Goal: Transaction & Acquisition: Purchase product/service

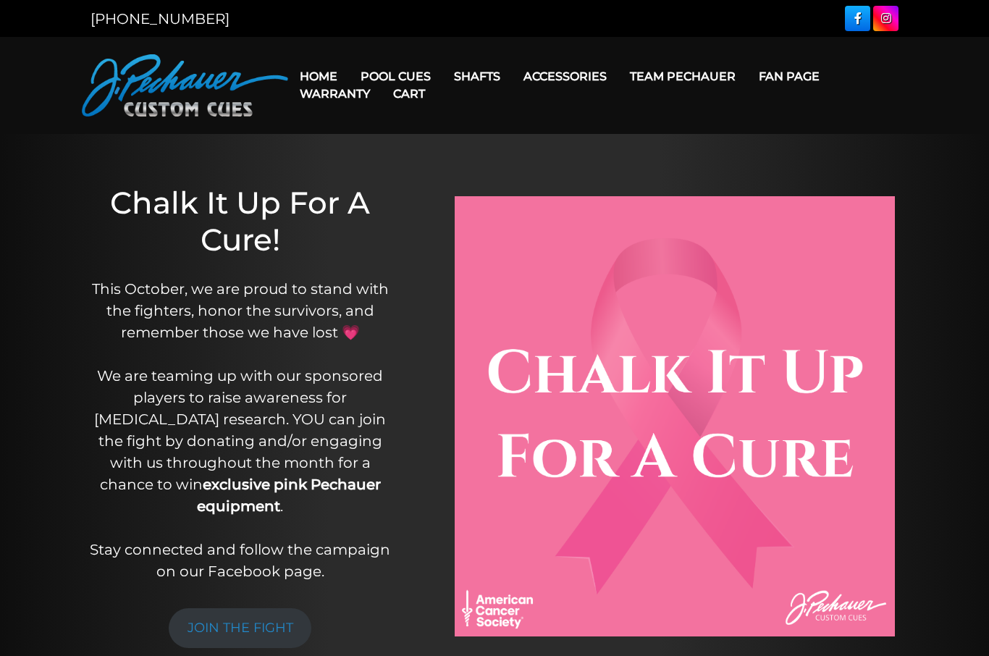
click at [384, 169] on link "Champion Collection" at bounding box center [439, 158] width 178 height 20
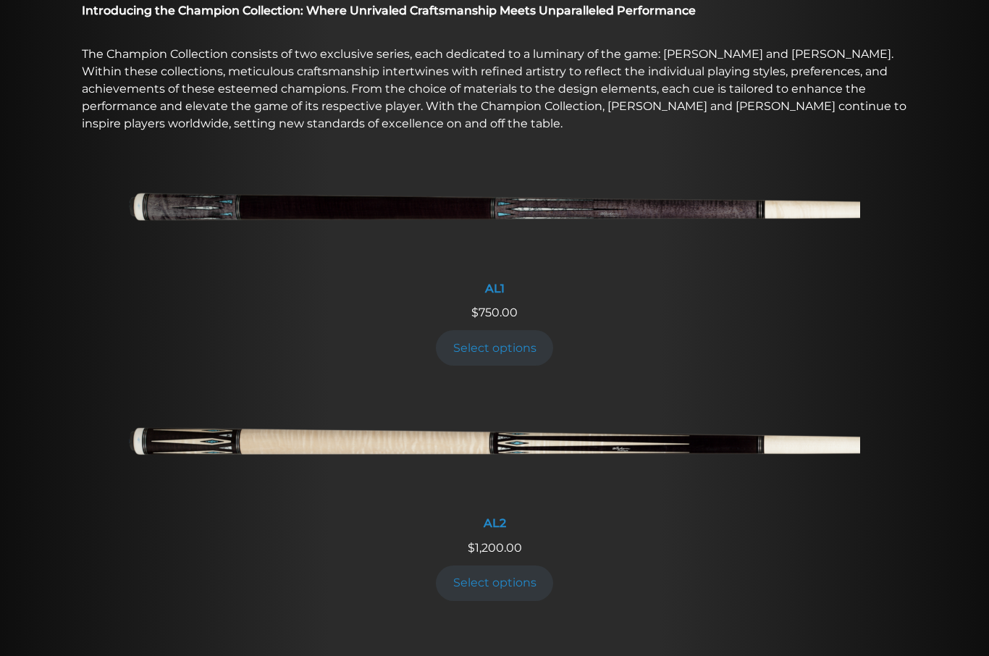
scroll to position [498, 0]
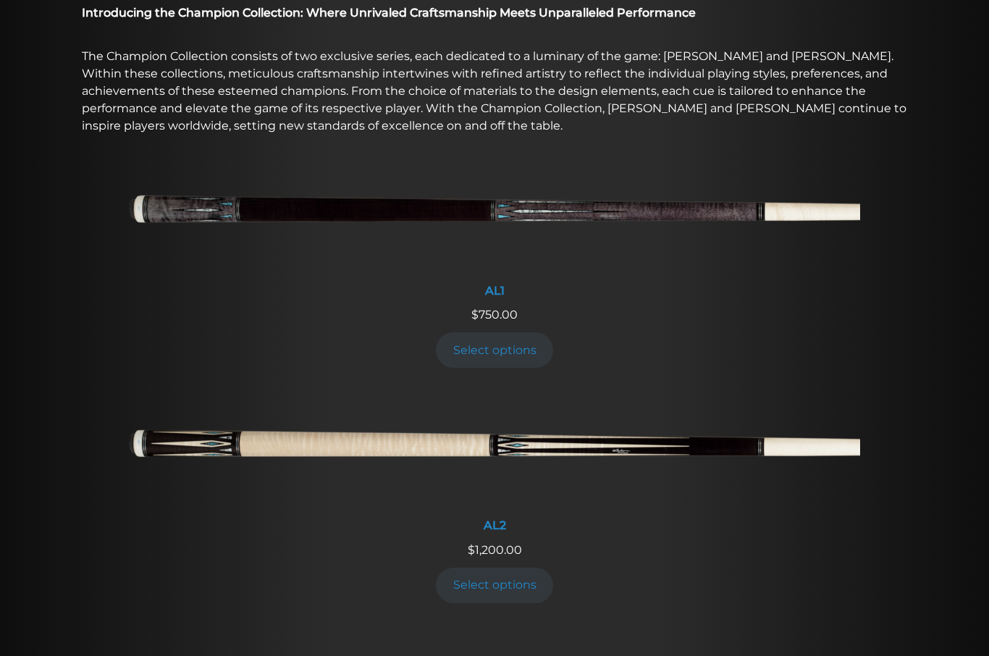
click at [483, 357] on link "Select options" at bounding box center [494, 350] width 117 height 35
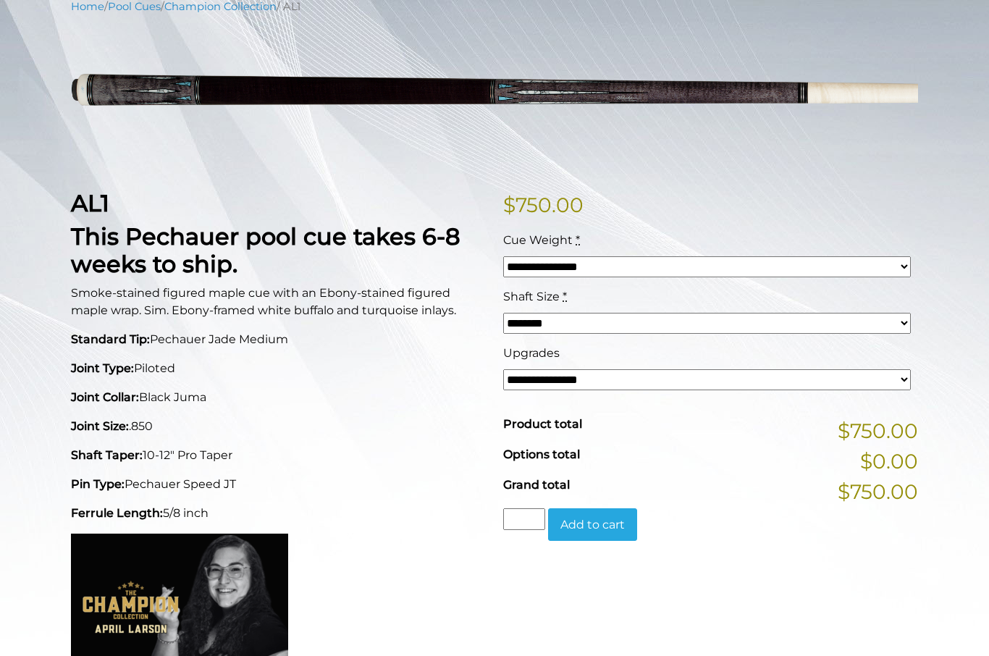
scroll to position [169, 0]
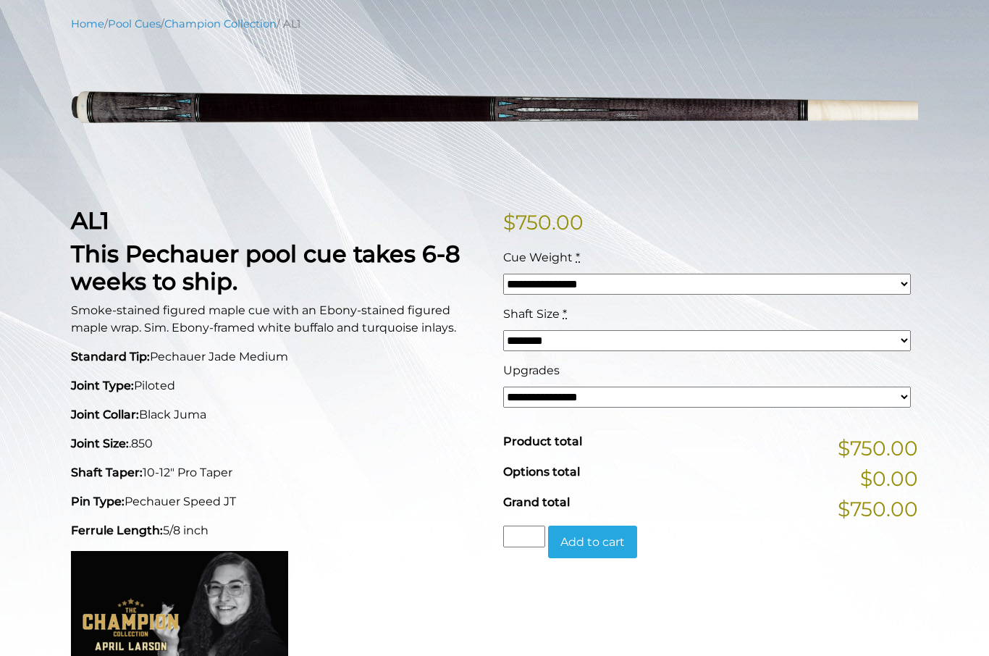
click at [900, 406] on select "**********" at bounding box center [706, 396] width 407 height 21
select select "*****"
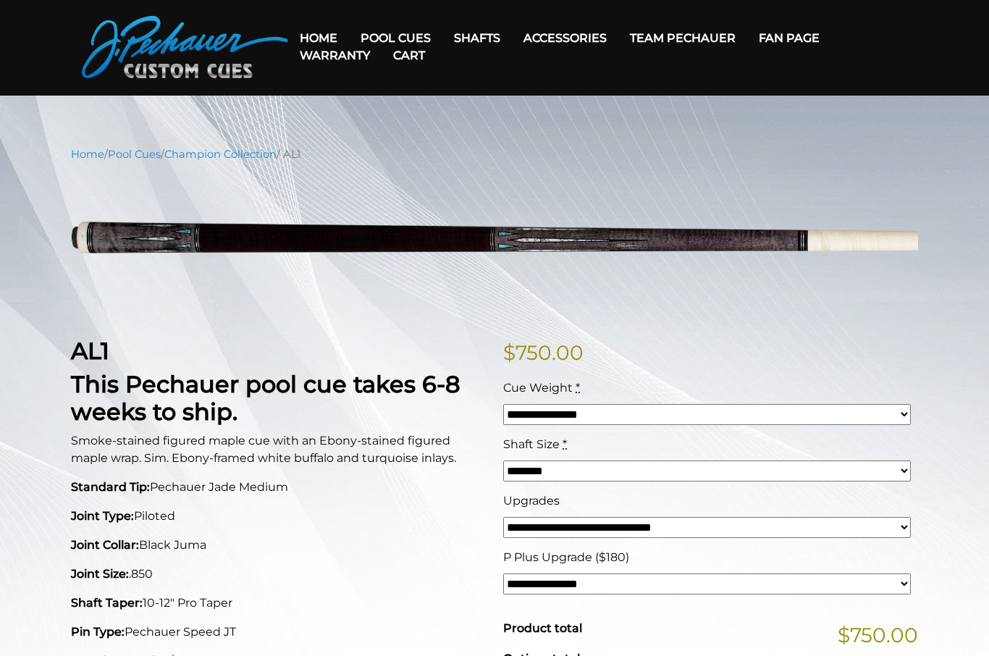
scroll to position [0, 0]
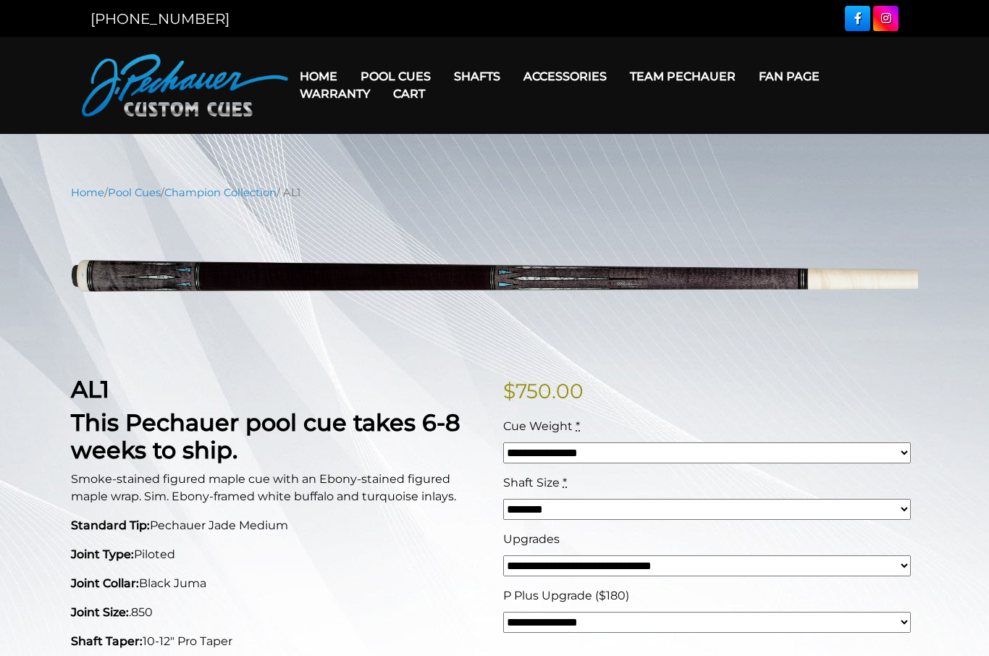
click at [145, 73] on img at bounding box center [185, 85] width 206 height 62
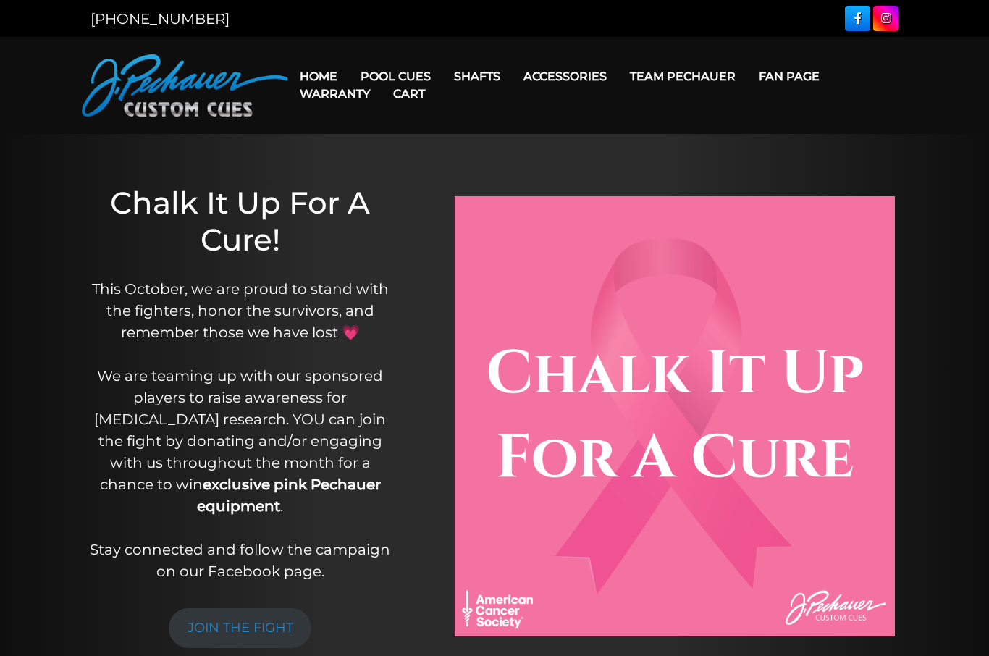
click at [539, 407] on img at bounding box center [674, 416] width 440 height 440
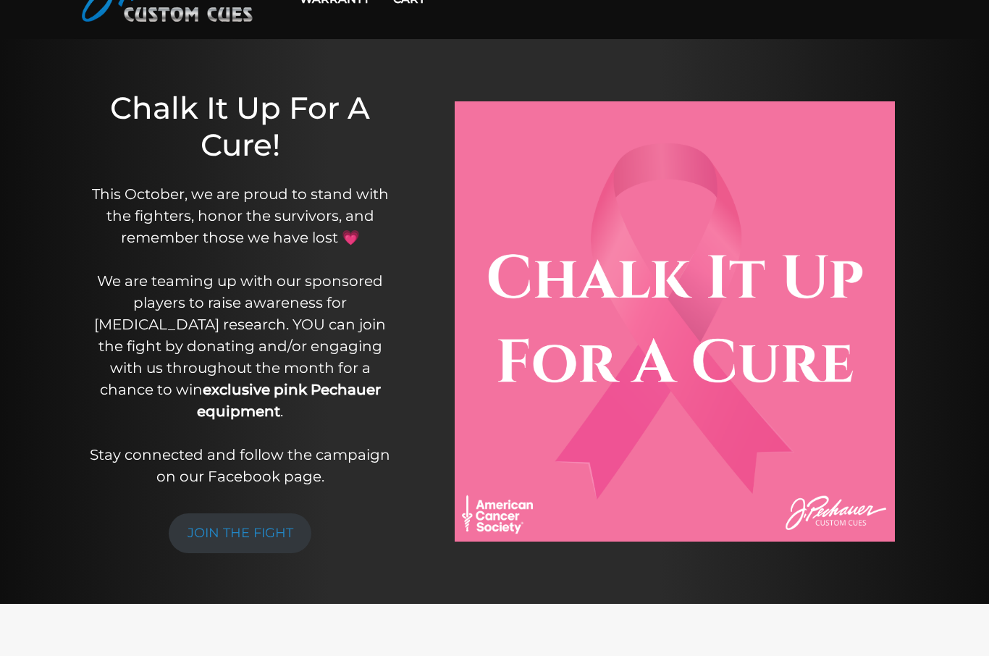
scroll to position [93, 0]
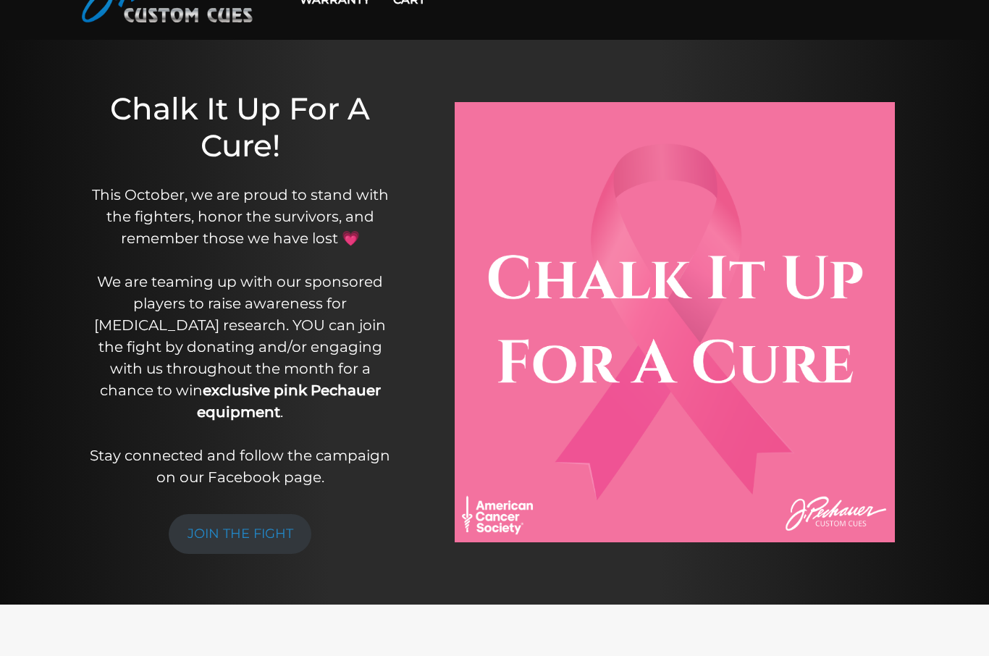
click at [221, 515] on link "JOIN THE FIGHT" at bounding box center [240, 535] width 143 height 40
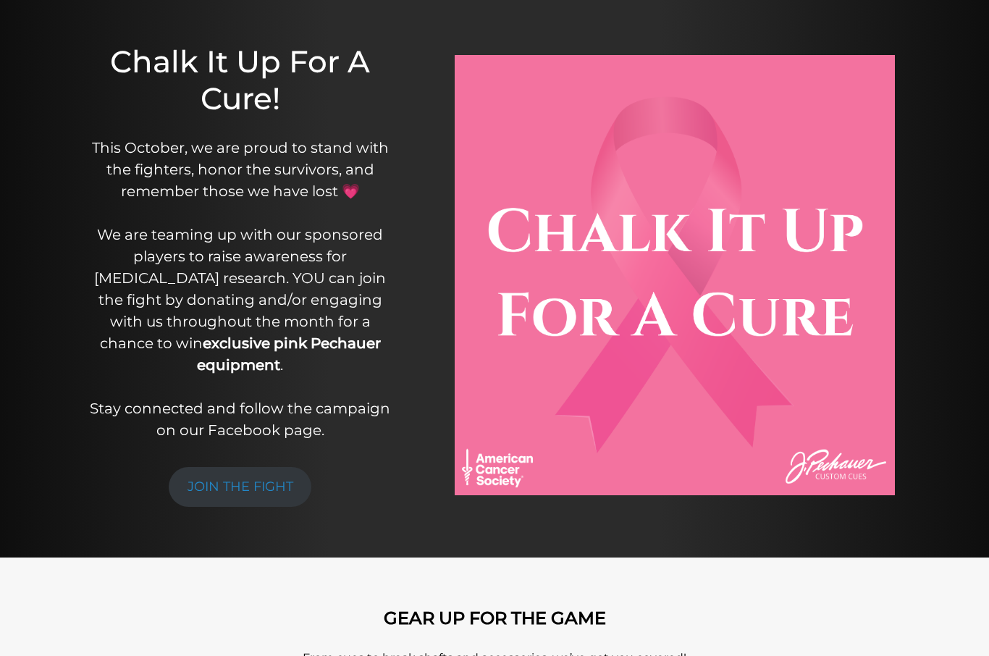
scroll to position [144, 0]
